Goal: Find specific page/section: Find specific page/section

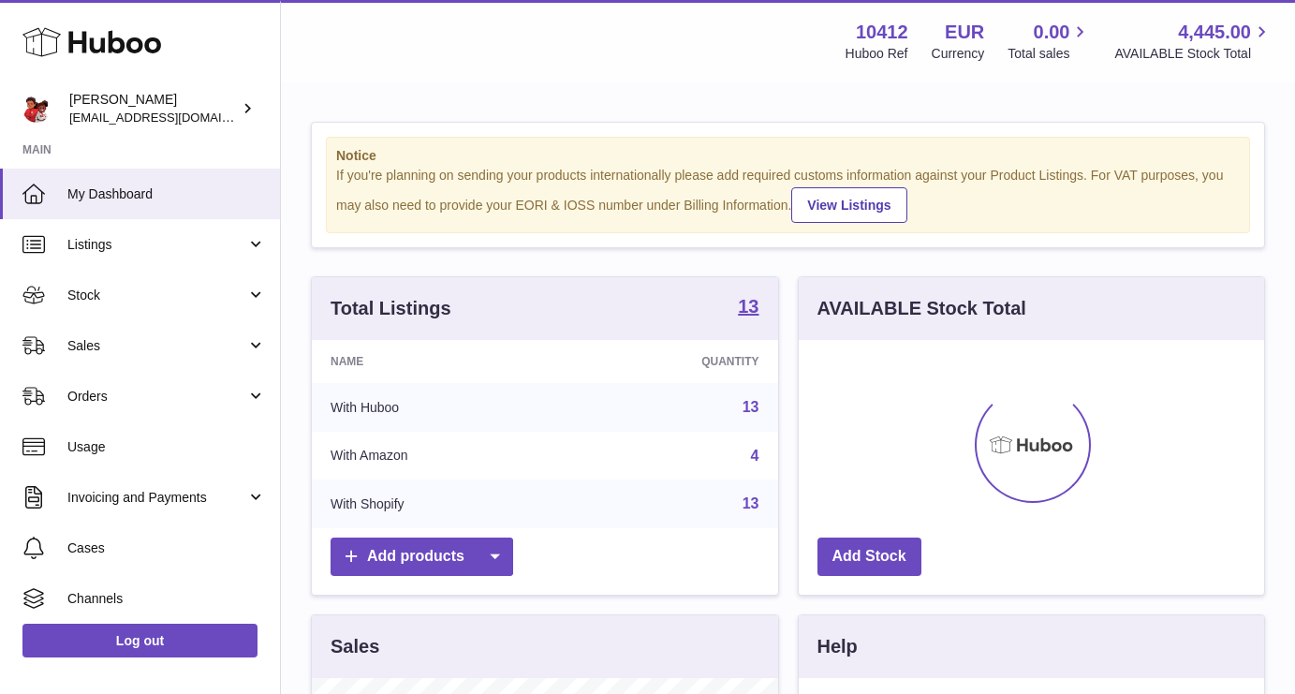
scroll to position [292, 465]
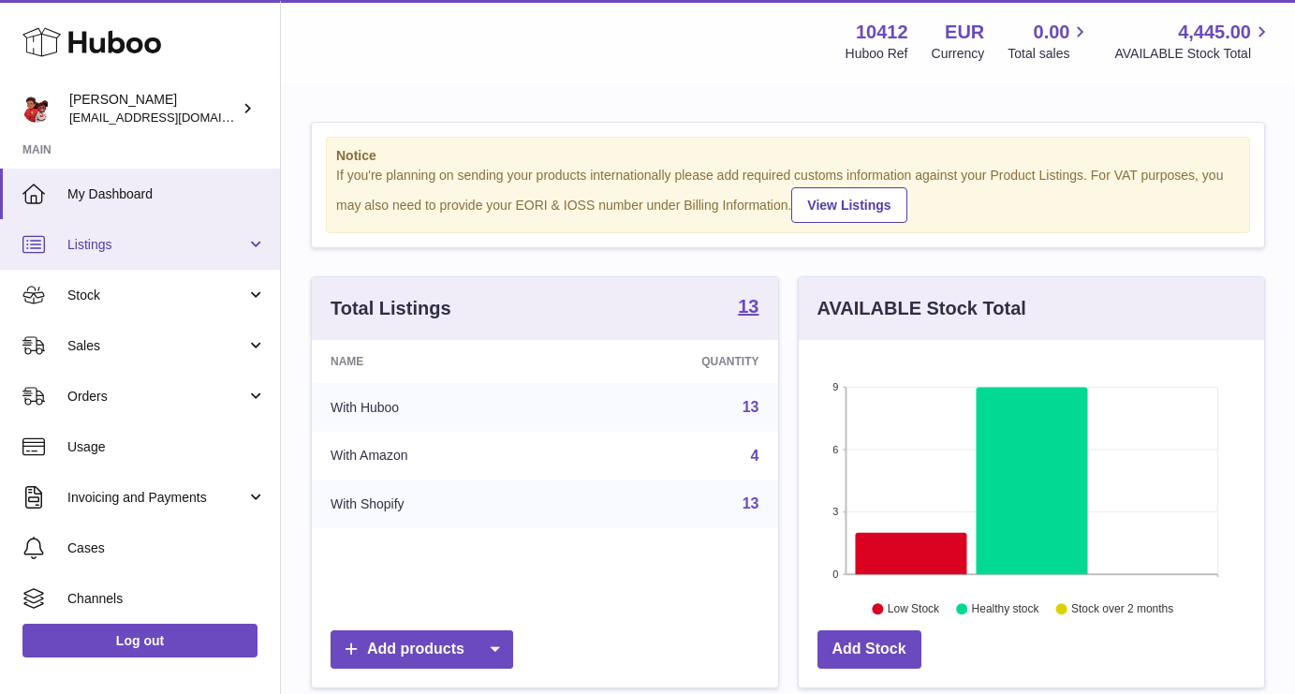
click at [111, 226] on link "Listings" at bounding box center [140, 244] width 280 height 51
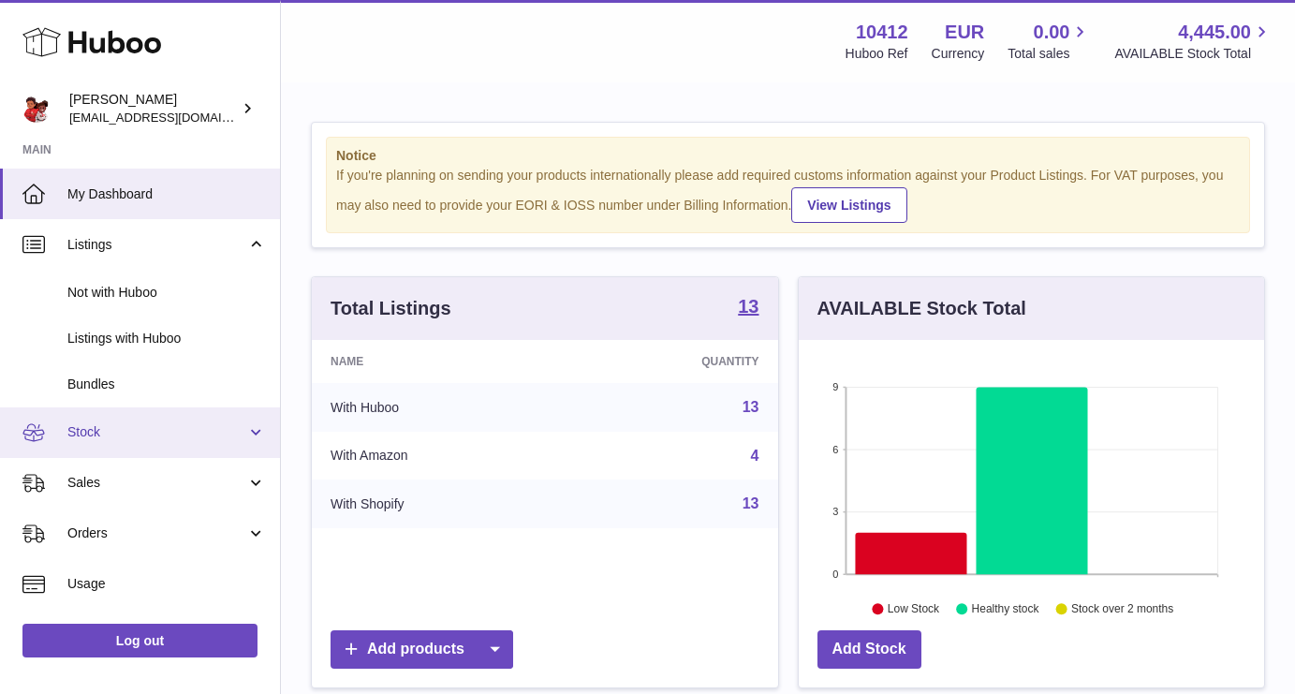
click at [114, 427] on span "Stock" at bounding box center [156, 432] width 179 height 18
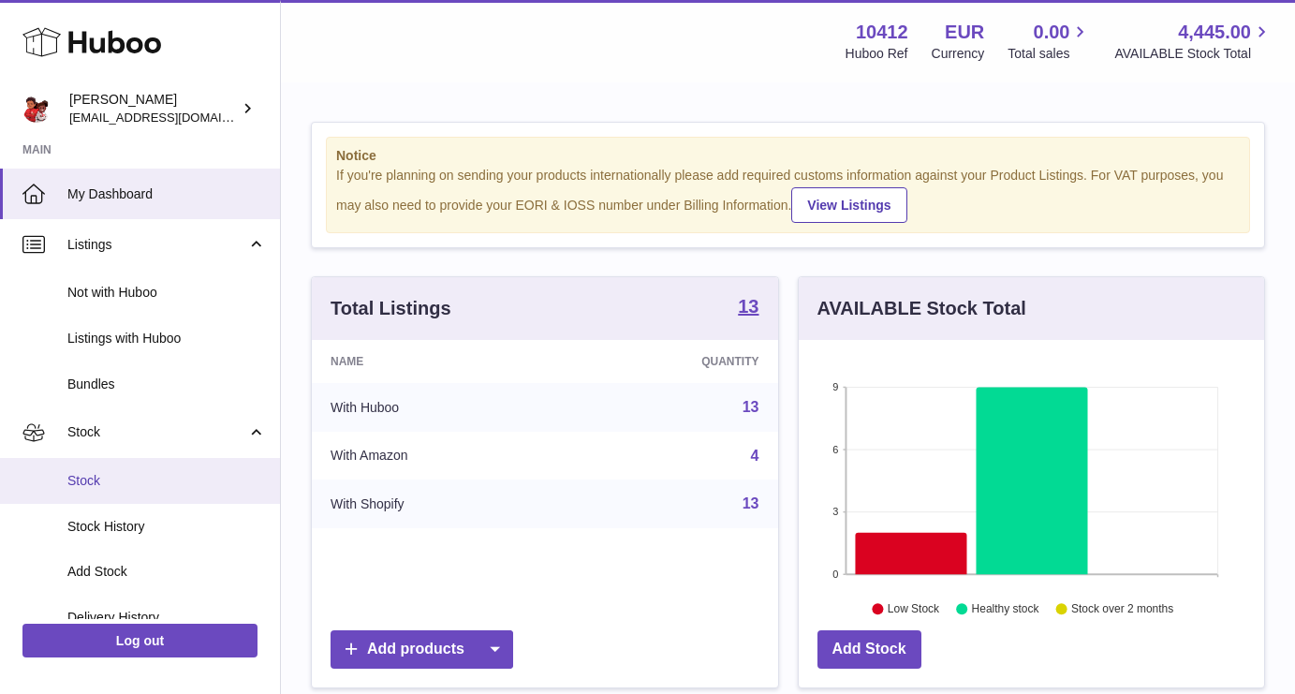
click at [110, 478] on span "Stock" at bounding box center [166, 481] width 199 height 18
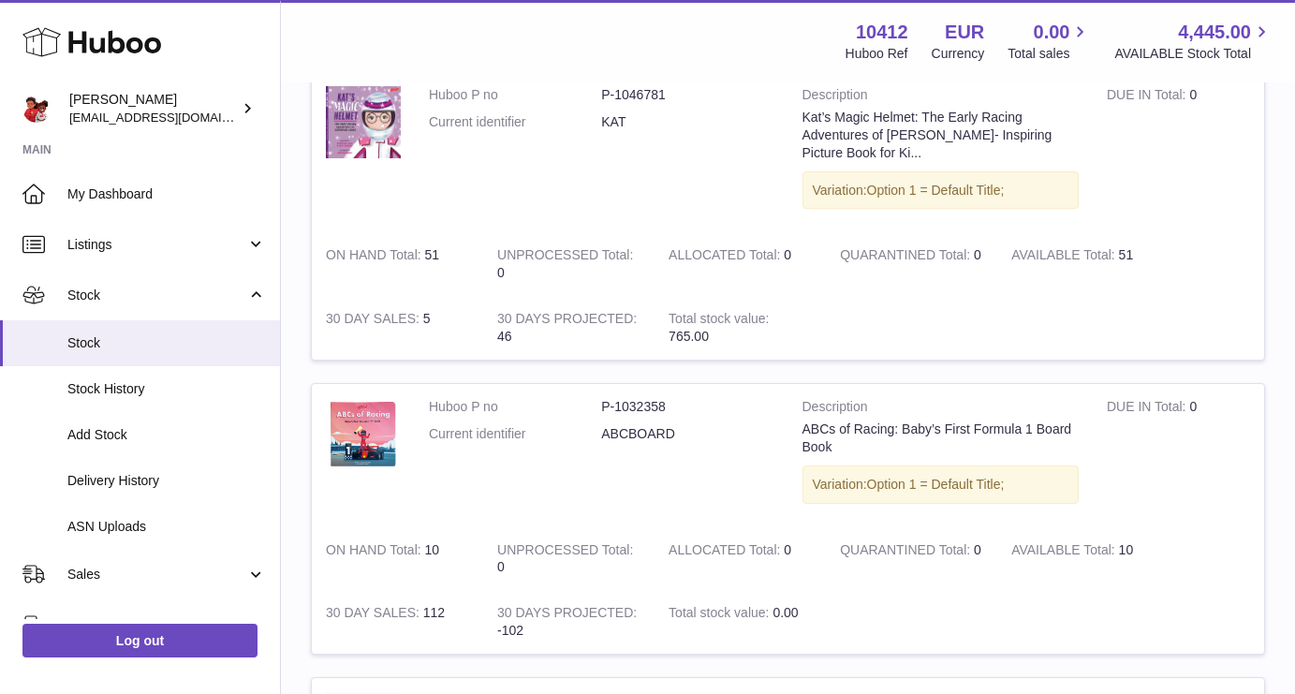
scroll to position [265, 0]
drag, startPoint x: 423, startPoint y: 410, endPoint x: 703, endPoint y: 437, distance: 281.3
click at [703, 437] on td "Huboo P no P-1032358 Current identifier ABCBOARD" at bounding box center [602, 454] width 374 height 143
copy dl "Huboo P no P-1032358 Current identifier ABCBOARD"
